Goal: Check status: Check status

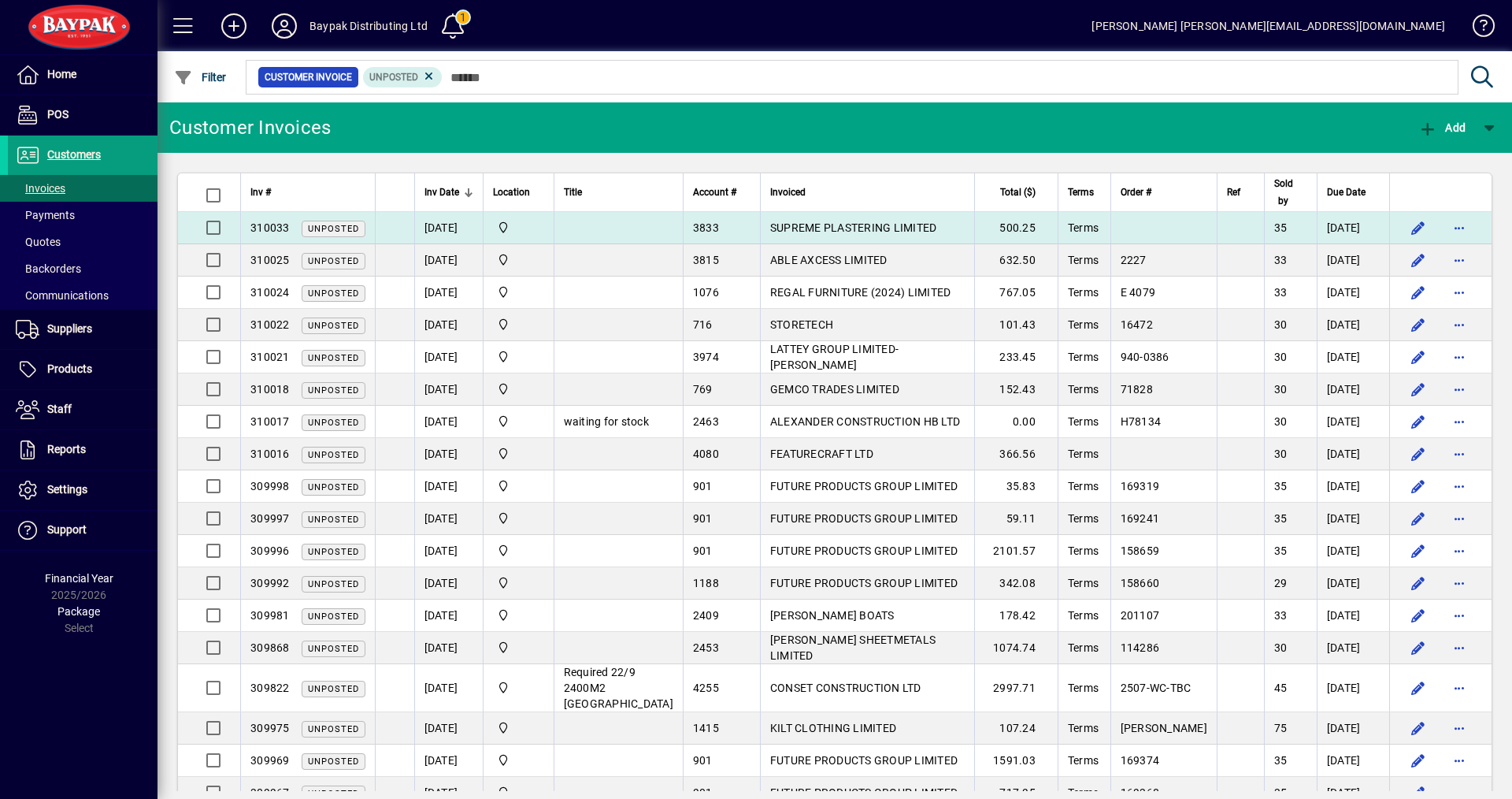
click at [831, 227] on span "SUPREME PLASTERING LIMITED" at bounding box center [853, 227] width 167 height 13
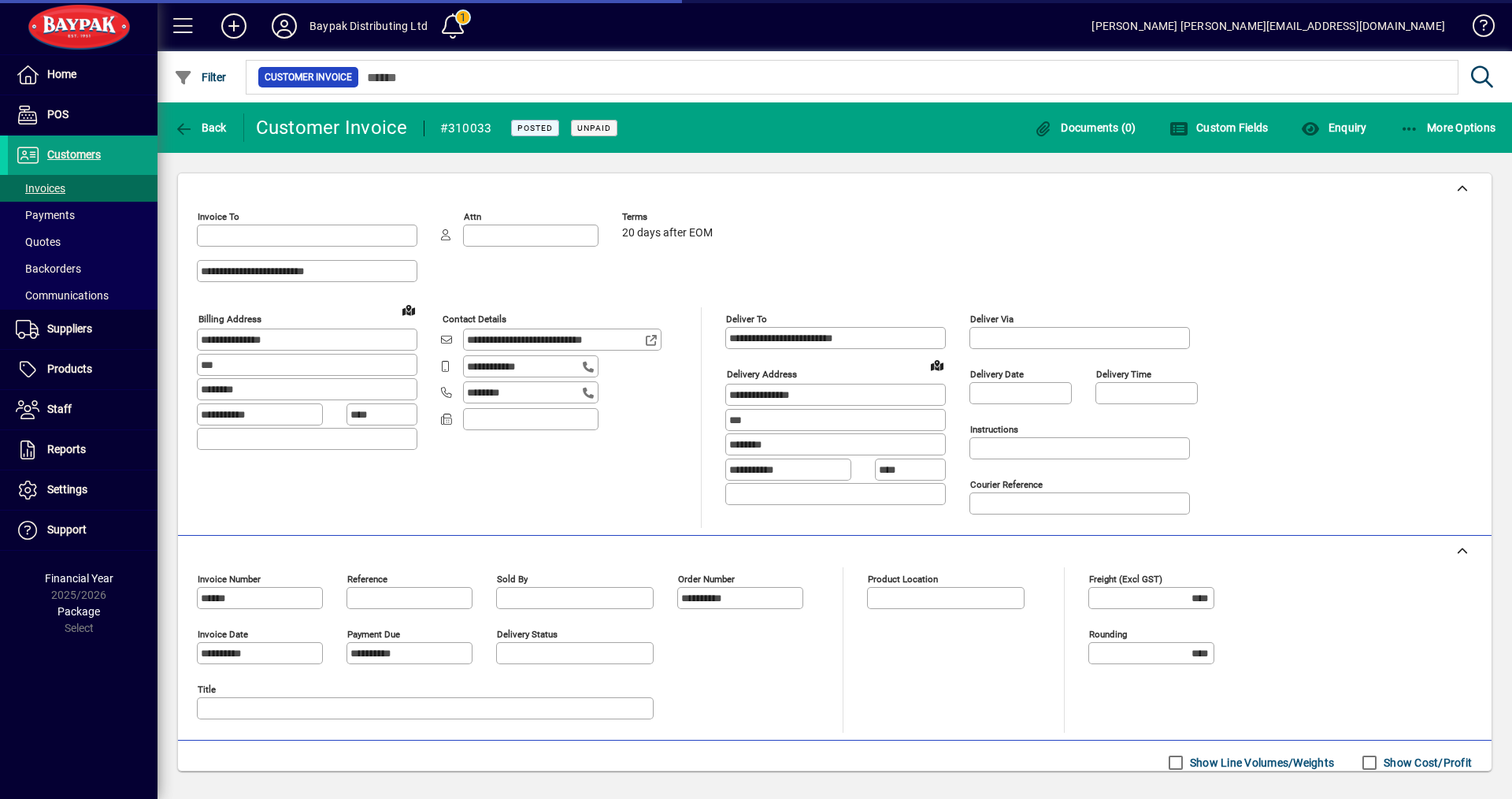
type input "**********"
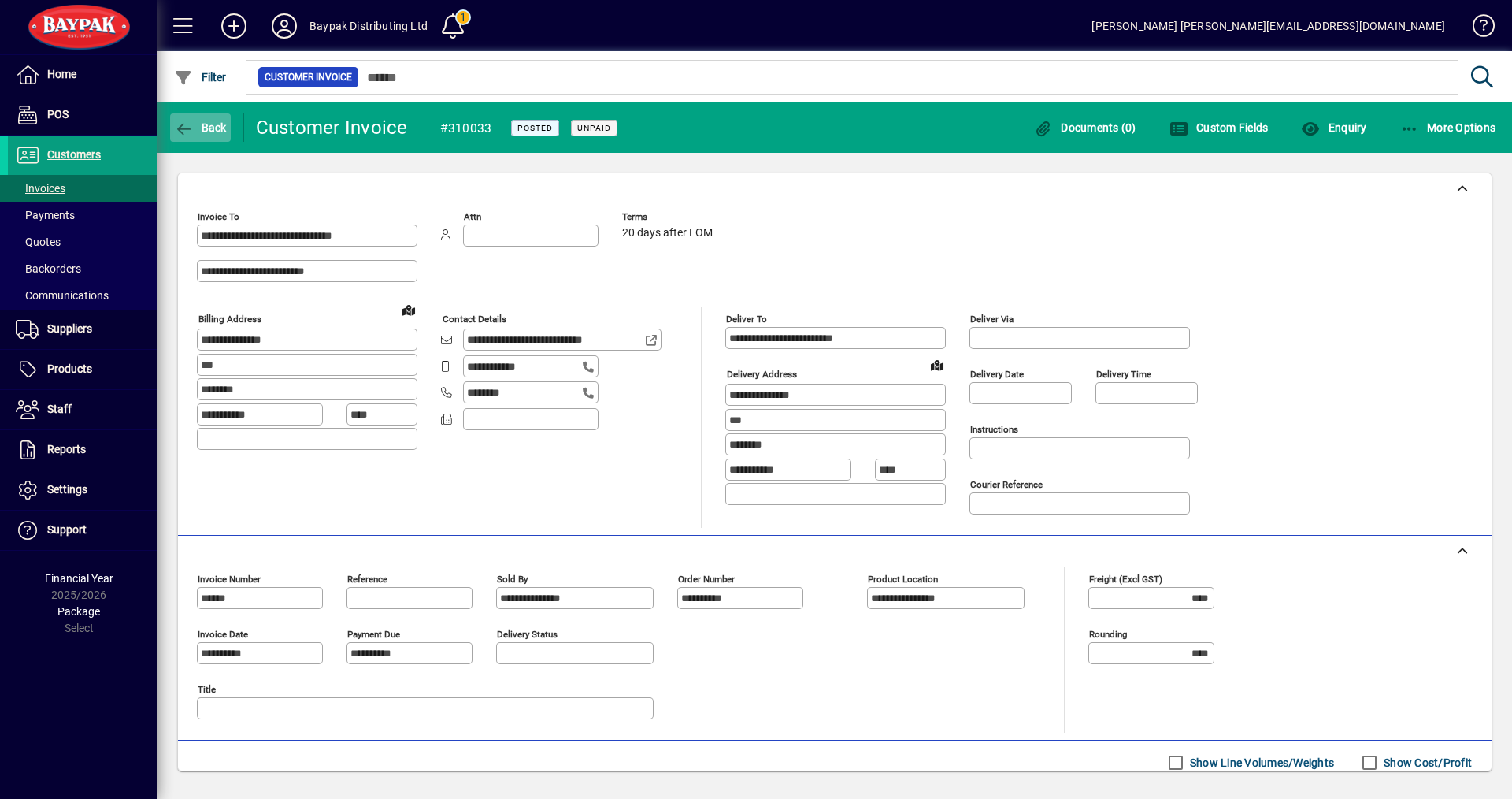
click at [218, 125] on span "Back" at bounding box center [200, 128] width 53 height 13
